Goal: Contribute content: Add original content to the website for others to see

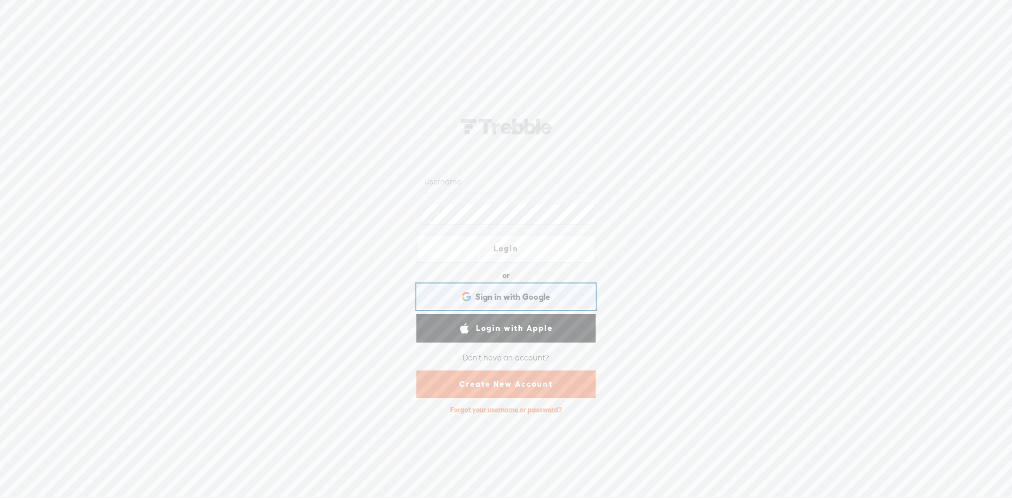
click at [530, 297] on span "Sign in with Google" at bounding box center [512, 296] width 75 height 11
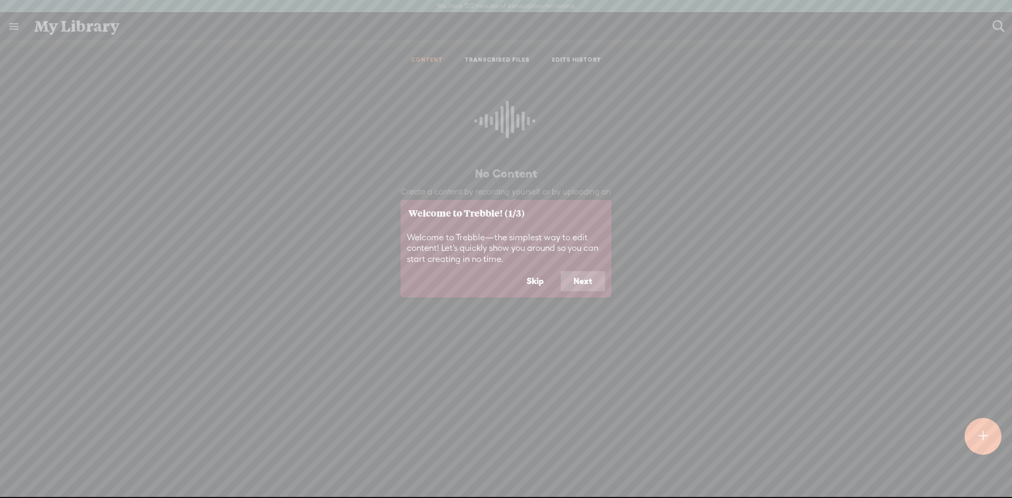
click at [535, 277] on button "Skip" at bounding box center [535, 281] width 43 height 20
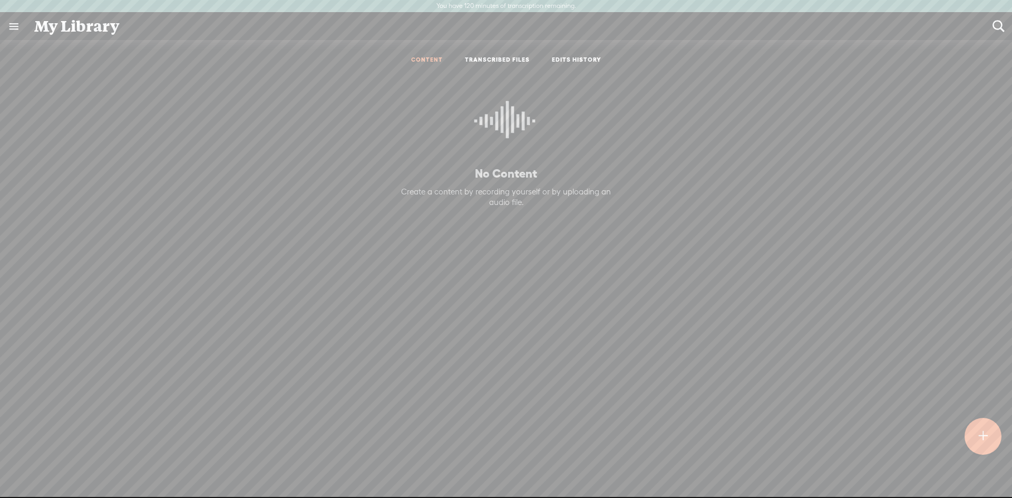
click at [982, 440] on t at bounding box center [982, 436] width 9 height 23
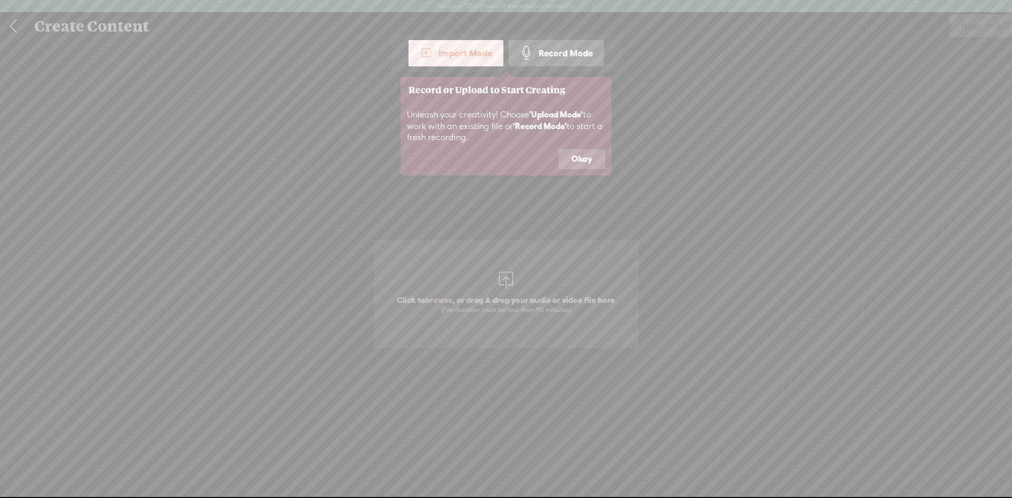
click at [571, 155] on button "Okay" at bounding box center [582, 159] width 46 height 20
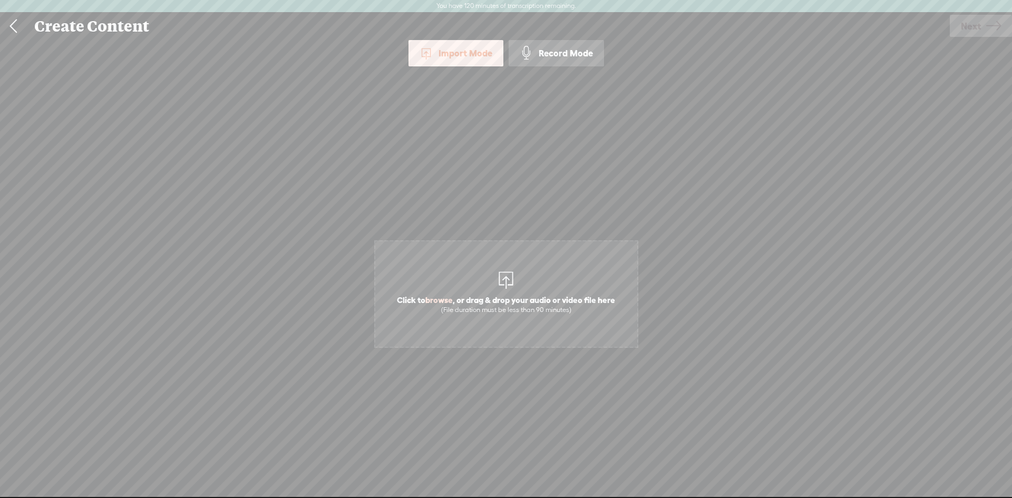
click at [915, 178] on div "Import Mode Import Mode Record Mode Text Language: *: English (US) English (US)…" at bounding box center [506, 274] width 1012 height 468
click at [477, 266] on span "Click to browse , or drag & drop your audio or video file here (File duration m…" at bounding box center [506, 294] width 264 height 108
click at [977, 33] on span "Next" at bounding box center [971, 26] width 20 height 27
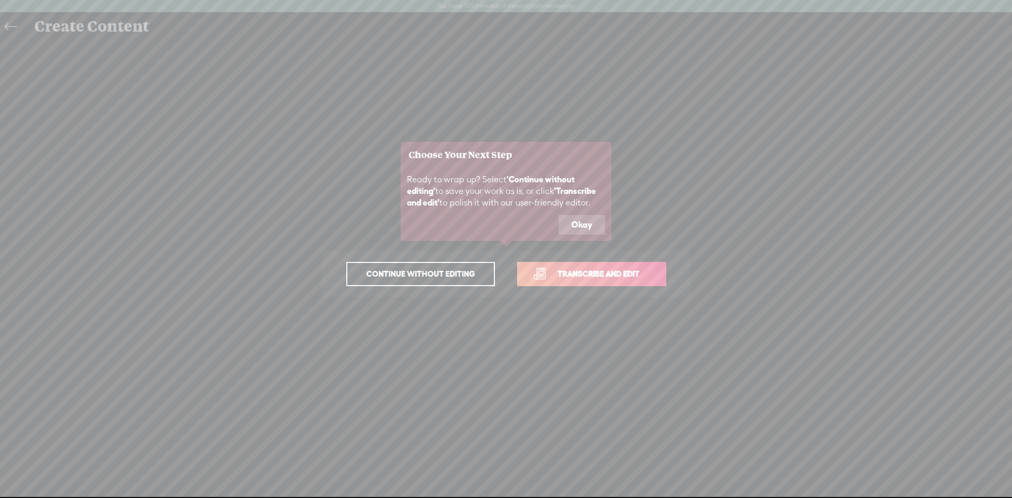
click at [597, 226] on button "Okay" at bounding box center [582, 225] width 46 height 20
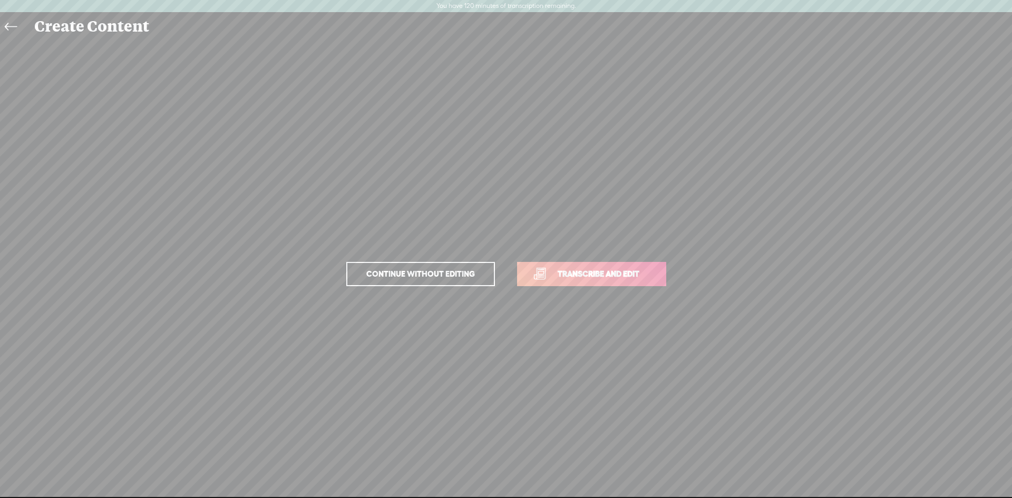
click at [13, 25] on icon at bounding box center [11, 27] width 12 height 24
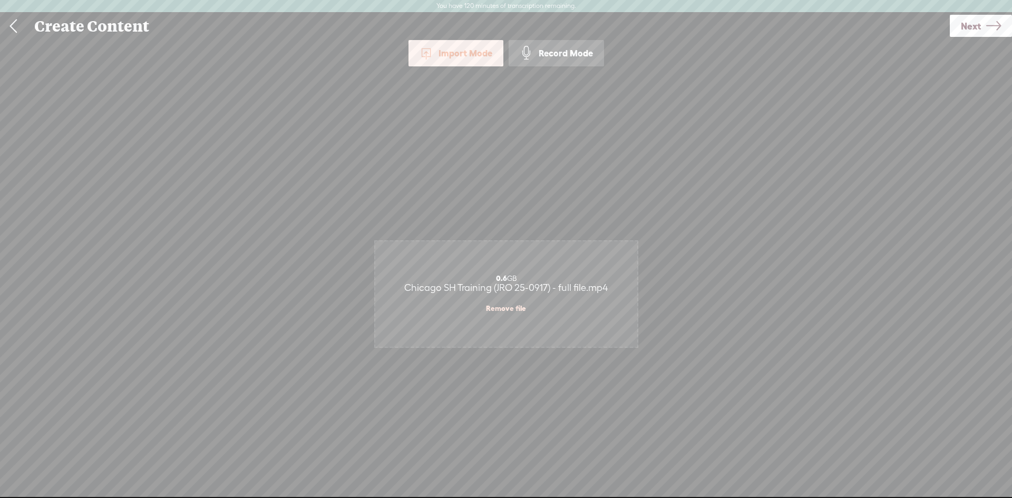
click at [962, 23] on span "Next" at bounding box center [971, 26] width 20 height 27
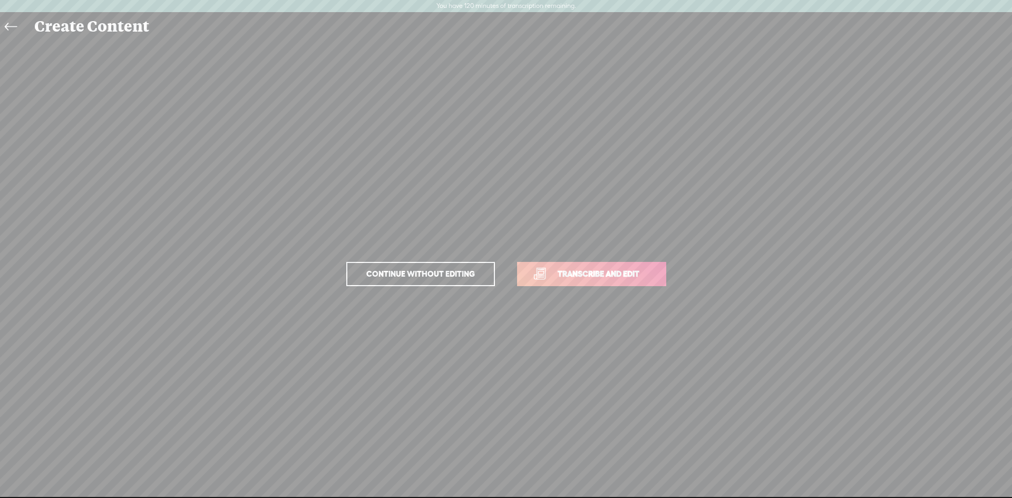
click at [579, 272] on span "Transcribe and edit" at bounding box center [598, 274] width 104 height 12
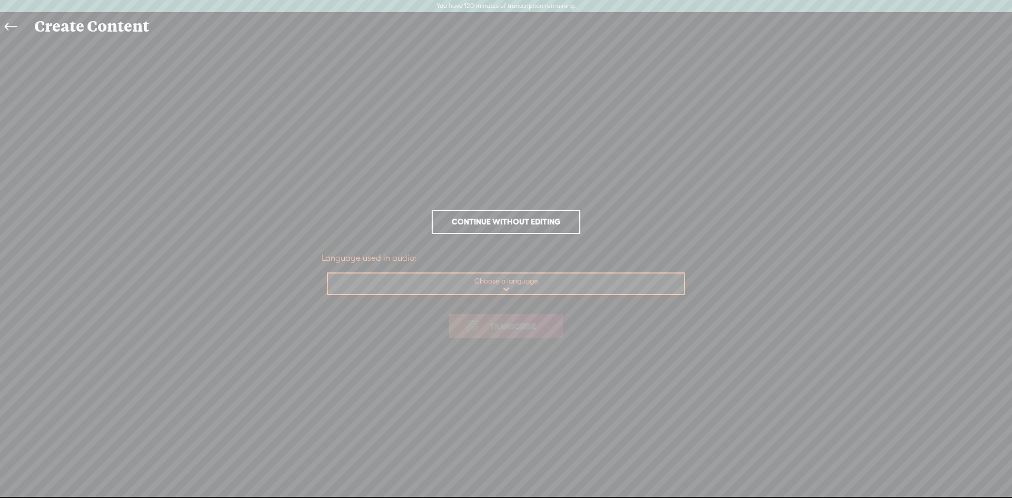
click at [516, 280] on select "Choose a language Afrikaans Albanian Amharic Arabic, Gulf Arabic, Modern Standa…" at bounding box center [506, 285] width 357 height 22
click at [869, 270] on div "Language used in audio: Choose a language Choose a language Afrikaans Albanian …" at bounding box center [506, 299] width 991 height 102
click at [11, 26] on icon at bounding box center [11, 27] width 12 height 24
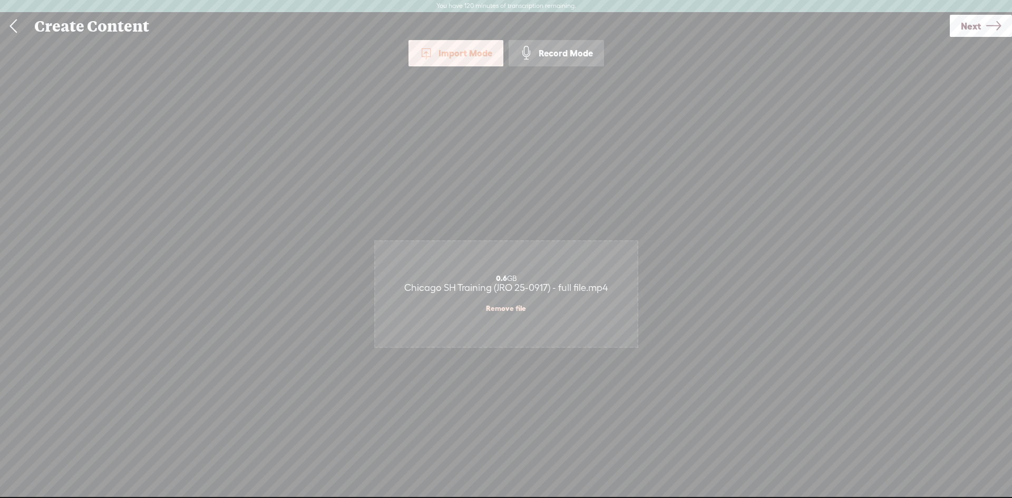
click at [967, 22] on span "Next" at bounding box center [971, 26] width 20 height 27
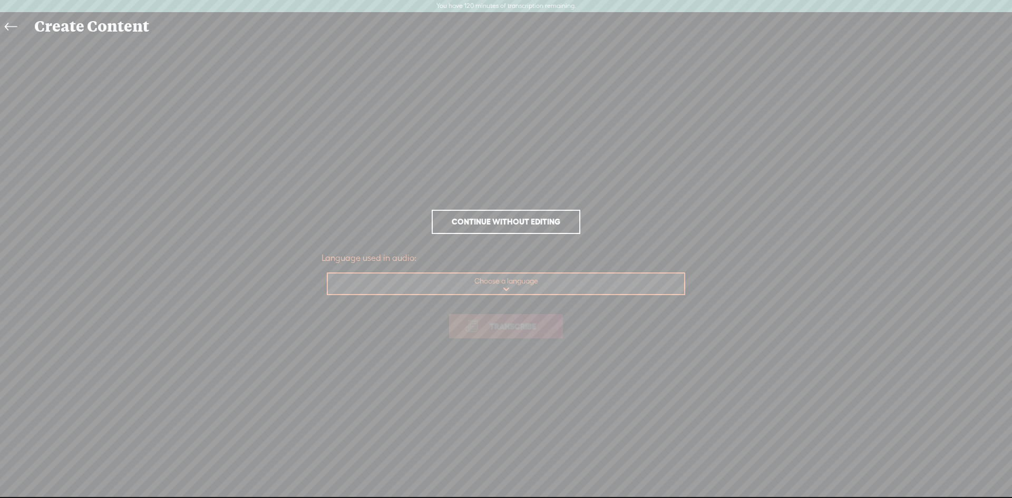
click at [9, 29] on icon at bounding box center [11, 27] width 12 height 24
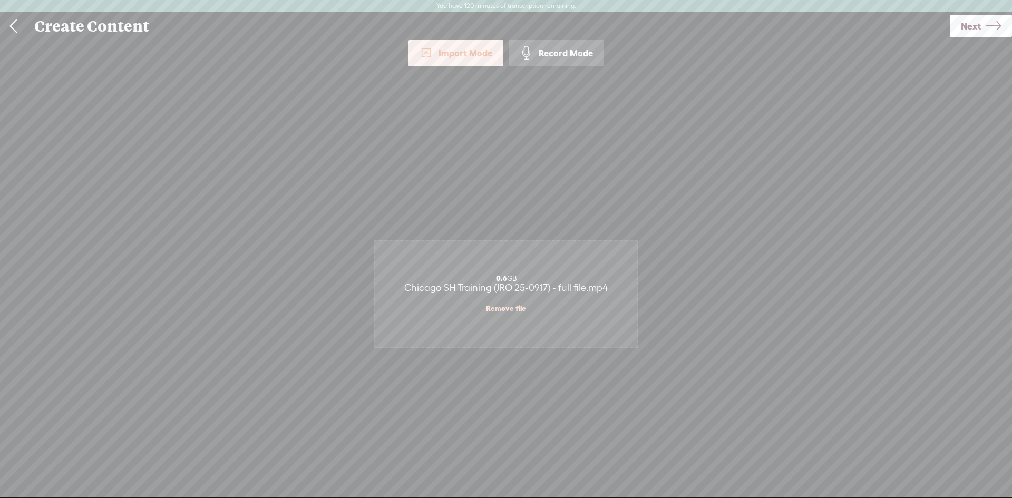
click at [973, 25] on span "Next" at bounding box center [971, 26] width 20 height 27
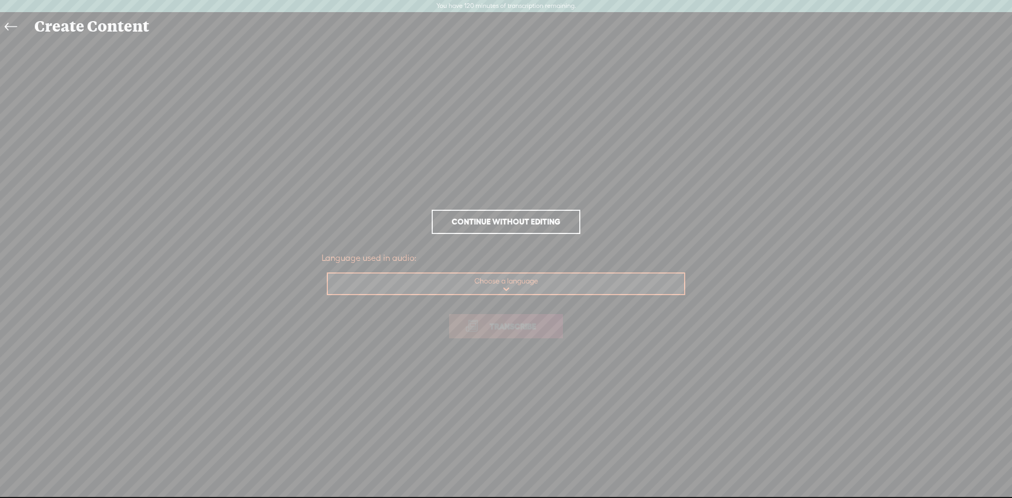
click at [541, 286] on select "Choose a language Afrikaans Albanian Amharic Arabic, Gulf Arabic, Modern Standa…" at bounding box center [506, 285] width 357 height 22
click at [880, 306] on div "Language used in audio: Choose a language Choose a language Afrikaans Albanian …" at bounding box center [506, 299] width 991 height 102
click at [482, 222] on span "Continue without editing" at bounding box center [506, 221] width 131 height 15
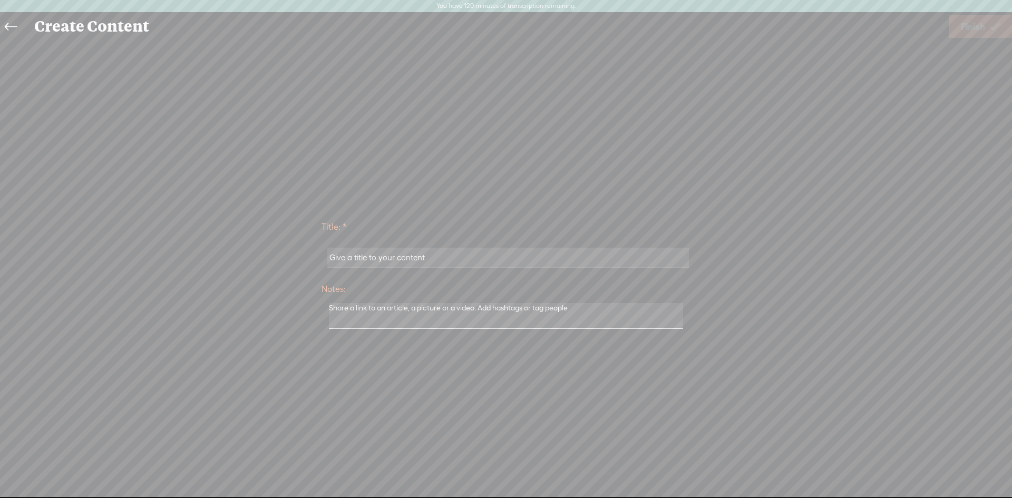
click at [526, 250] on input "text" at bounding box center [507, 258] width 361 height 21
click at [526, 255] on input "text" at bounding box center [507, 258] width 361 height 21
click at [397, 250] on input "text" at bounding box center [507, 258] width 361 height 21
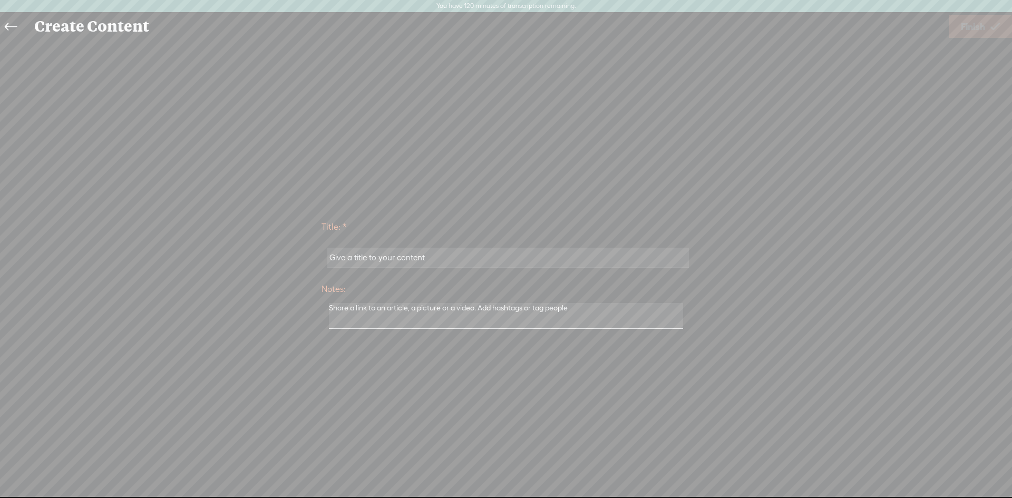
click at [389, 258] on input "text" at bounding box center [507, 258] width 361 height 21
click at [386, 253] on input "text" at bounding box center [507, 258] width 361 height 21
type input "T"
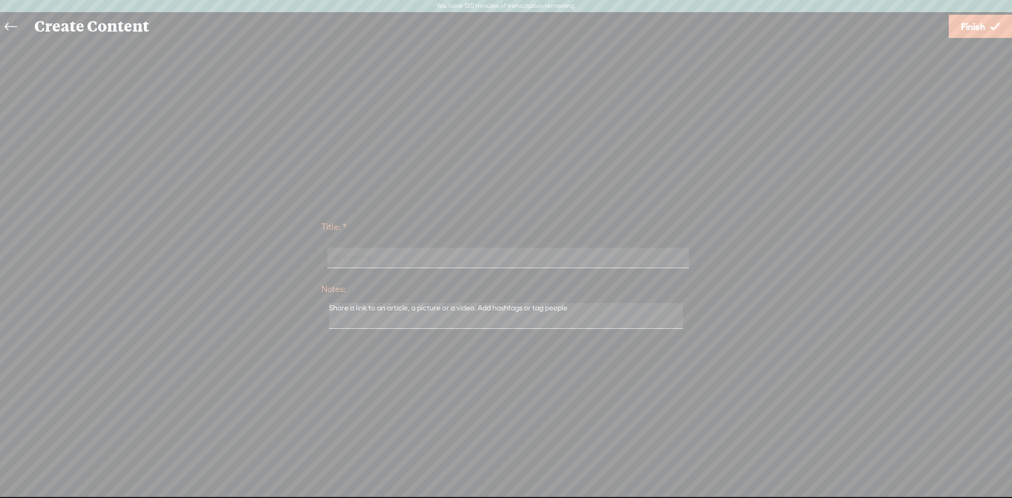
type input "HR Training"
click at [965, 30] on span "Finish" at bounding box center [973, 26] width 24 height 27
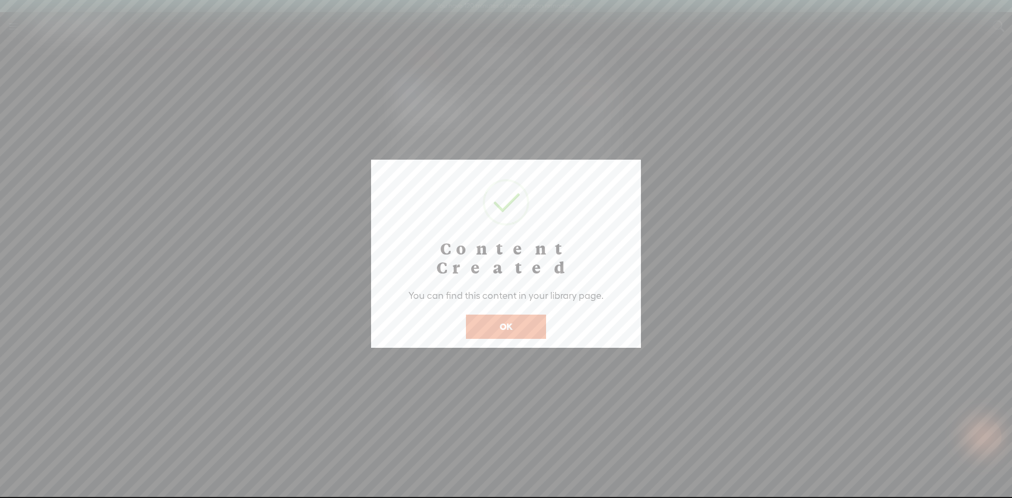
click at [514, 315] on button "OK" at bounding box center [506, 327] width 80 height 24
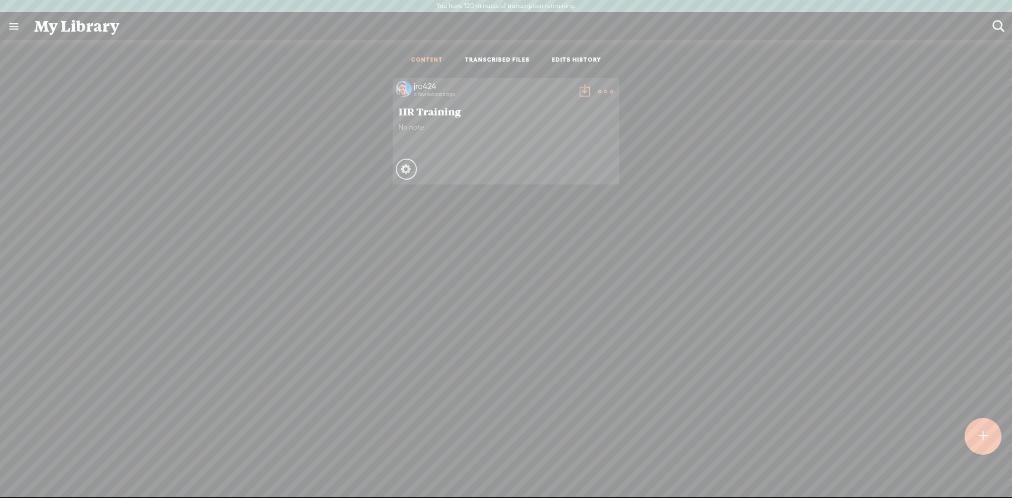
click at [427, 119] on div "HR Training" at bounding box center [506, 111] width 220 height 18
click at [404, 173] on div "Processing" at bounding box center [406, 169] width 21 height 21
click at [495, 57] on link "TRANSCRIBED FILES" at bounding box center [497, 60] width 65 height 9
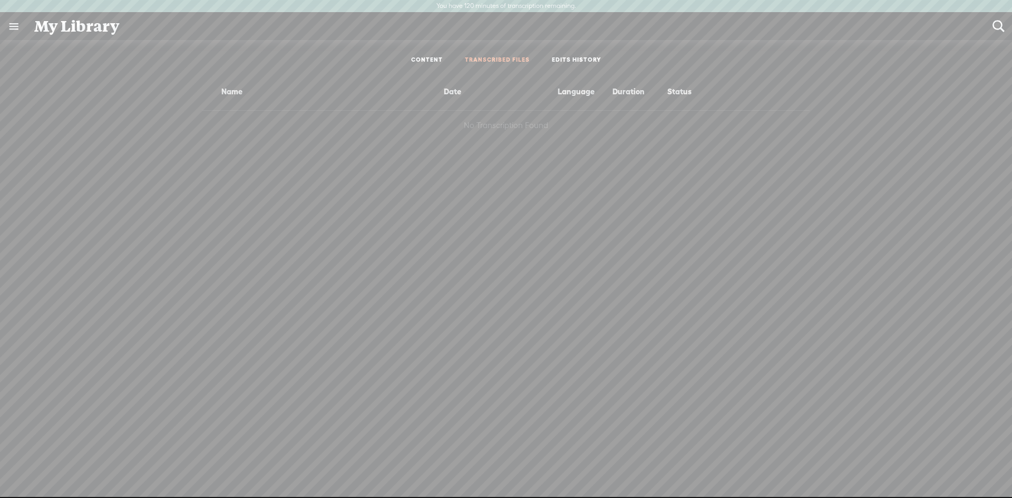
click at [433, 57] on link "CONTENT" at bounding box center [427, 60] width 32 height 9
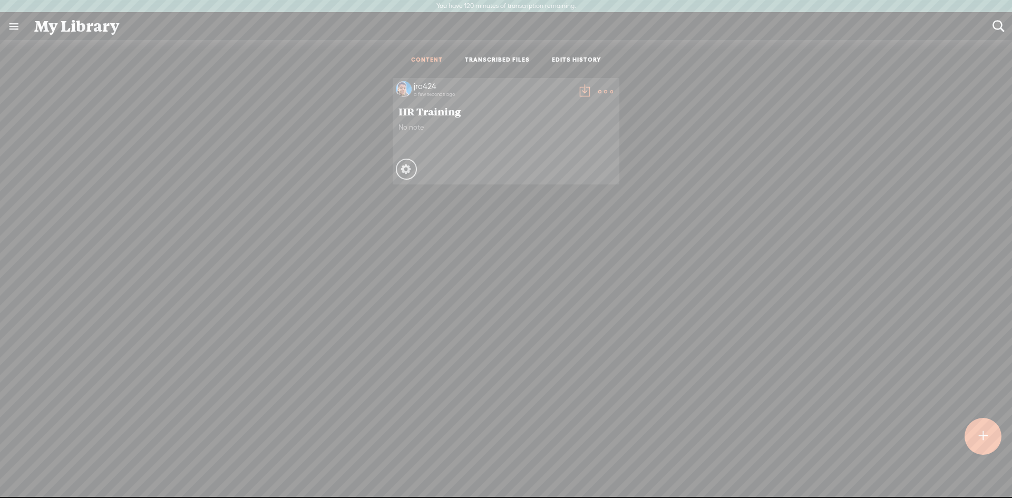
click at [497, 153] on div "No note" at bounding box center [505, 139] width 215 height 32
click at [598, 91] on t at bounding box center [605, 91] width 15 height 15
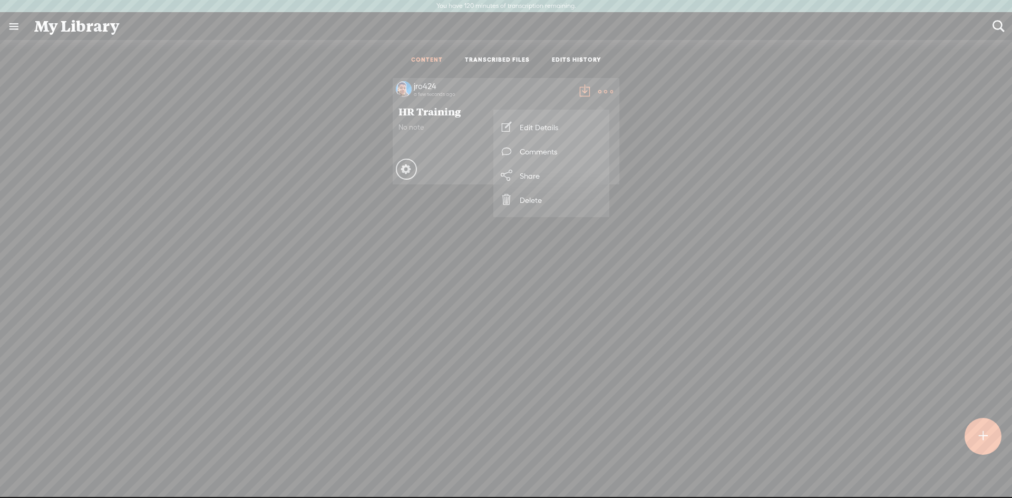
click at [412, 99] on div "jro424 a few seconds ago" at bounding box center [493, 91] width 162 height 21
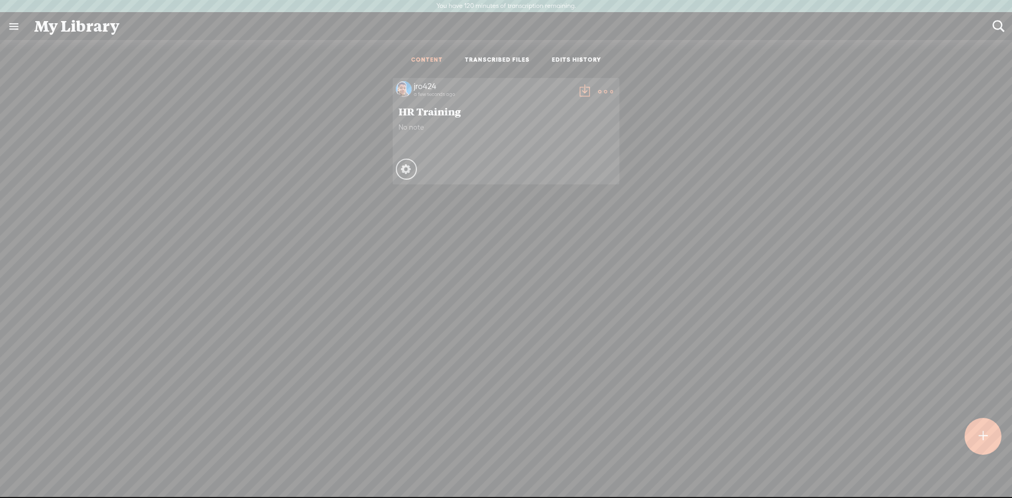
click at [399, 170] on icon at bounding box center [406, 169] width 14 height 14
click at [400, 170] on icon at bounding box center [406, 169] width 13 height 13
click at [397, 162] on div "Processing" at bounding box center [406, 169] width 21 height 21
click at [398, 112] on span "HR Training" at bounding box center [505, 111] width 215 height 13
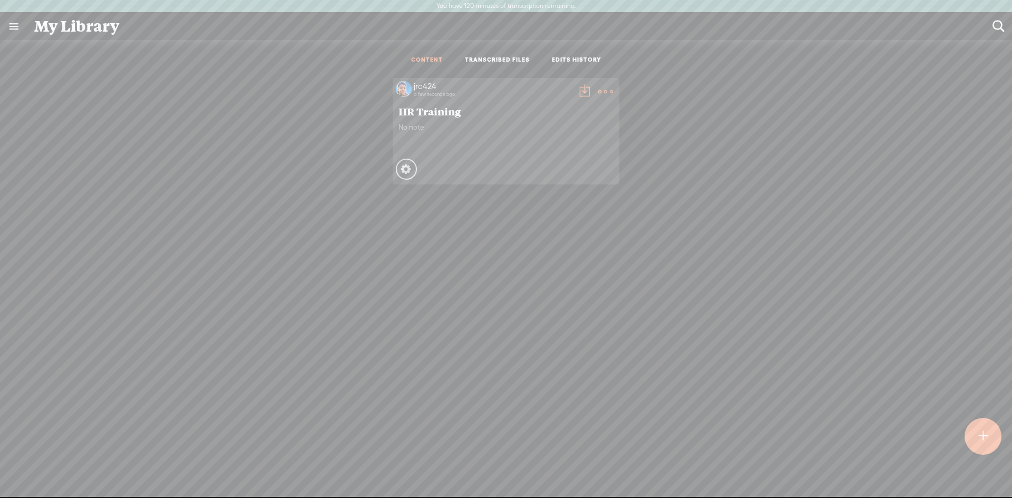
click at [399, 112] on span "HR Training" at bounding box center [505, 111] width 215 height 13
click at [608, 91] on icon at bounding box center [605, 91] width 21 height 21
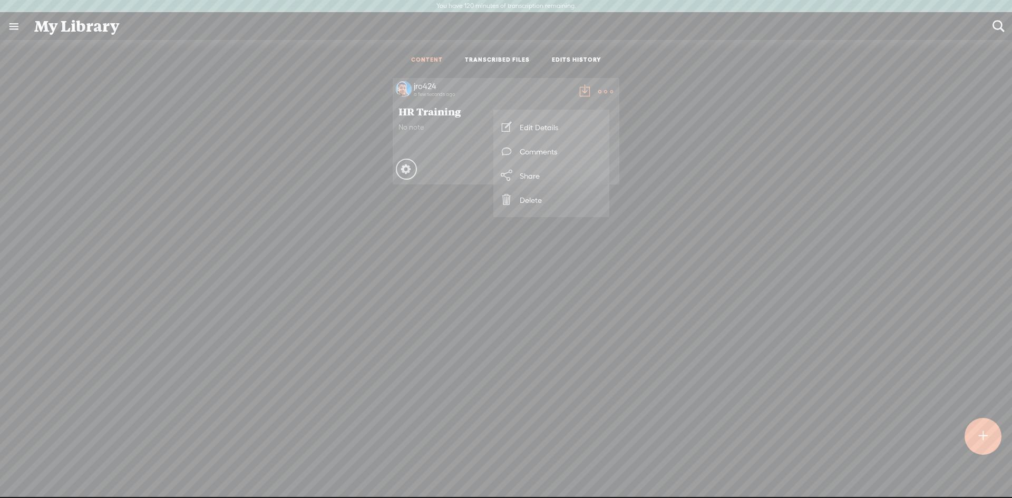
click at [415, 307] on div "jro424 a few seconds ago HR Training No note Processing" at bounding box center [506, 303] width 996 height 461
